Goal: Task Accomplishment & Management: Use online tool/utility

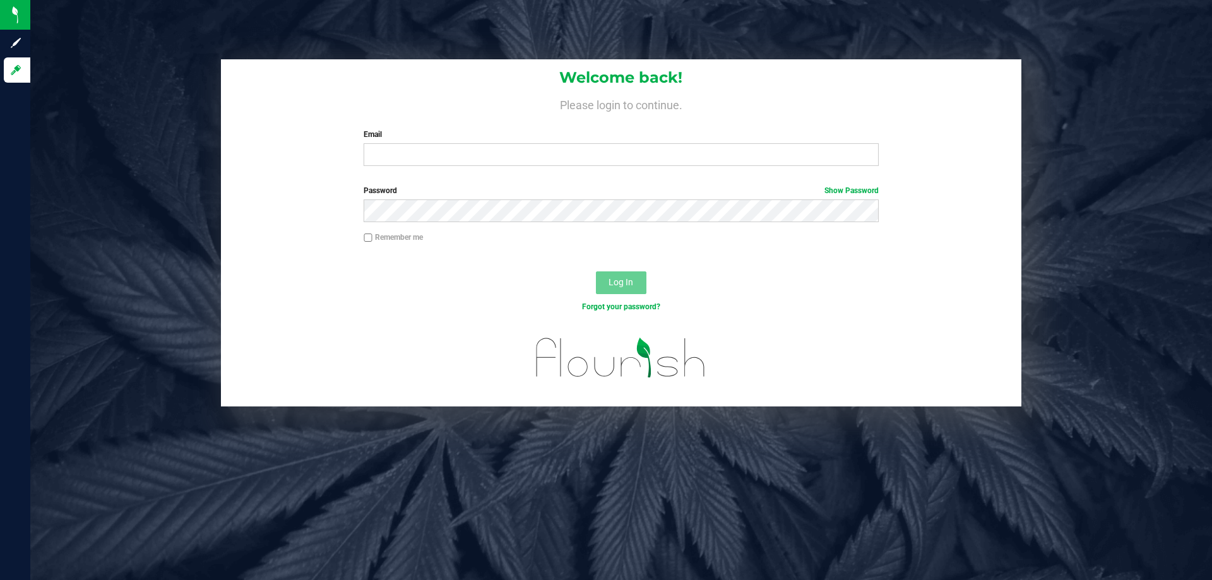
click at [470, 143] on div "Email Required Please format your email correctly." at bounding box center [621, 147] width 534 height 37
drag, startPoint x: 464, startPoint y: 153, endPoint x: 464, endPoint y: 161, distance: 8.2
click at [464, 153] on input "Email" at bounding box center [621, 154] width 515 height 23
type input "[EMAIL_ADDRESS][DOMAIN_NAME]"
click at [596, 272] on button "Log In" at bounding box center [621, 283] width 51 height 23
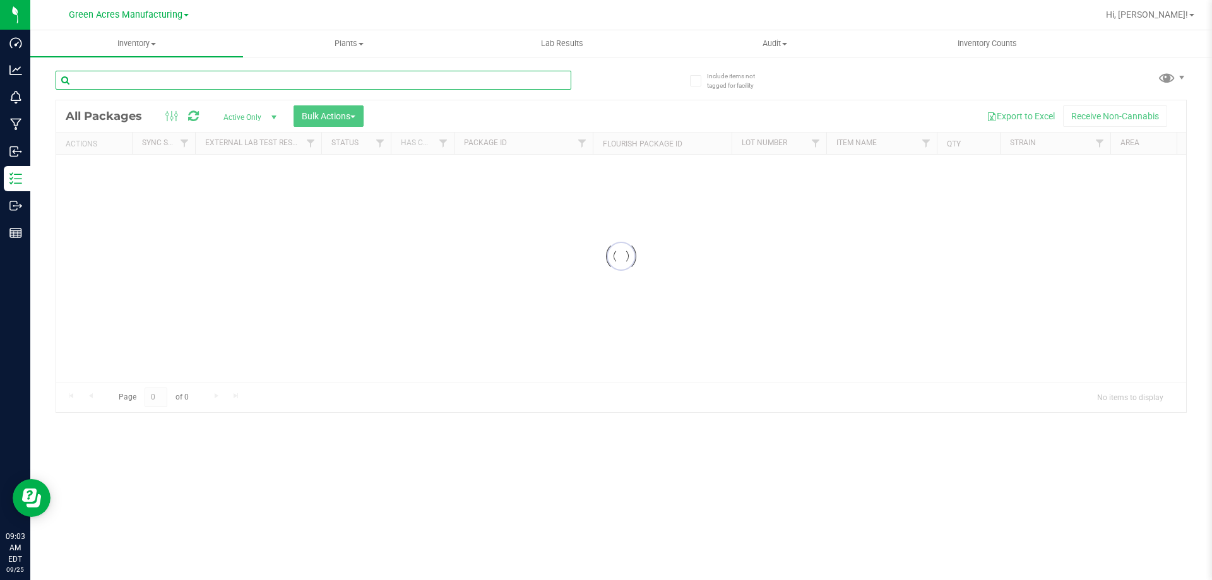
click at [487, 86] on input "text" at bounding box center [314, 80] width 516 height 19
type input "Lozenge"
